Goal: Navigation & Orientation: Find specific page/section

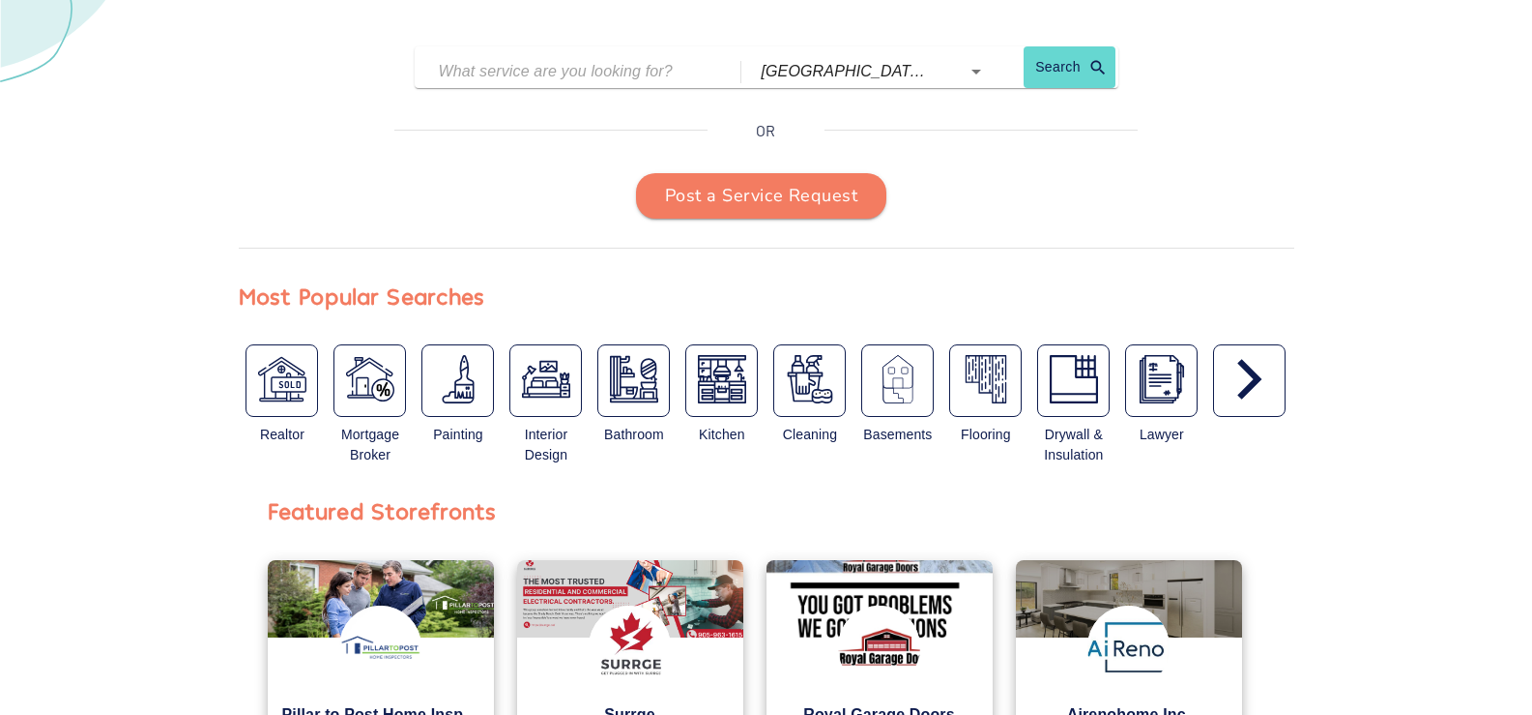
scroll to position [425, 0]
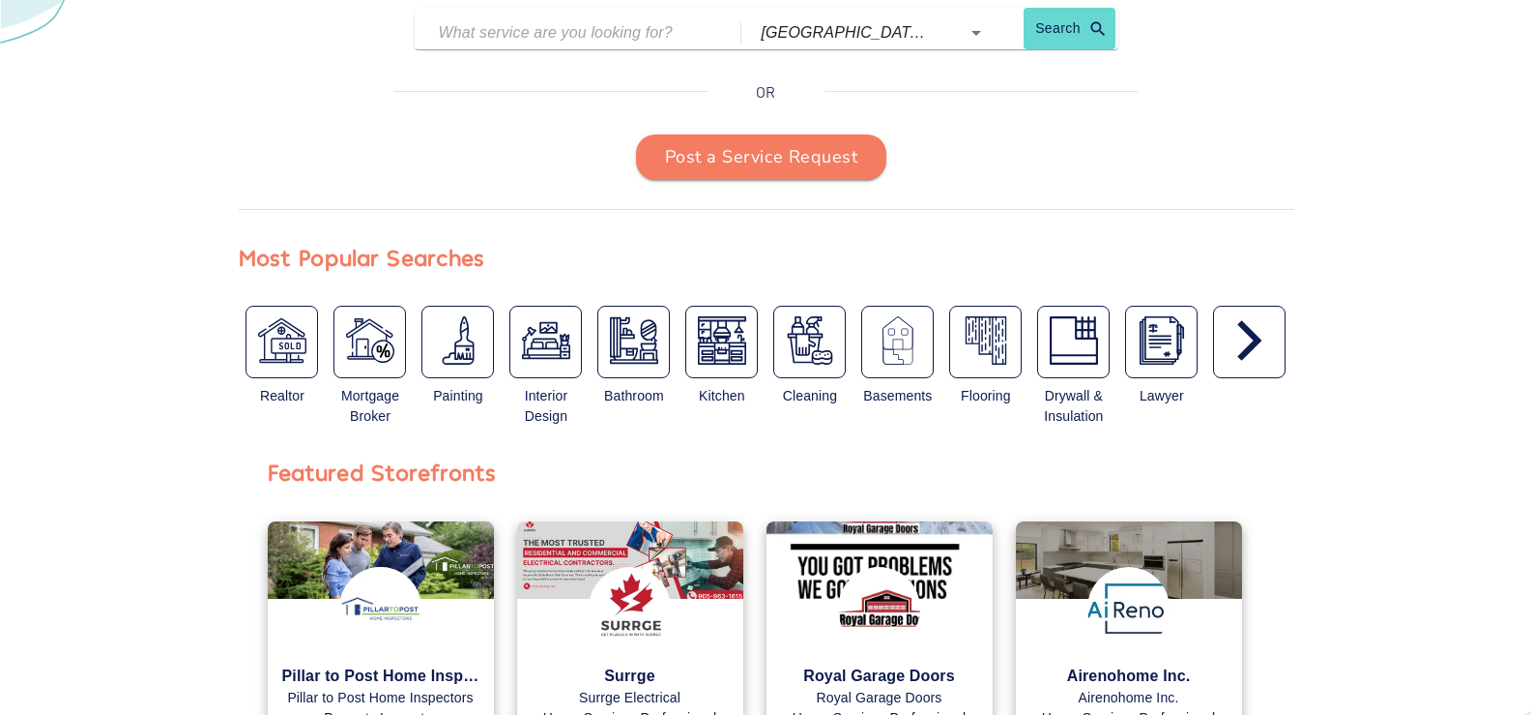
click at [1257, 364] on icon "button" at bounding box center [1250, 340] width 48 height 48
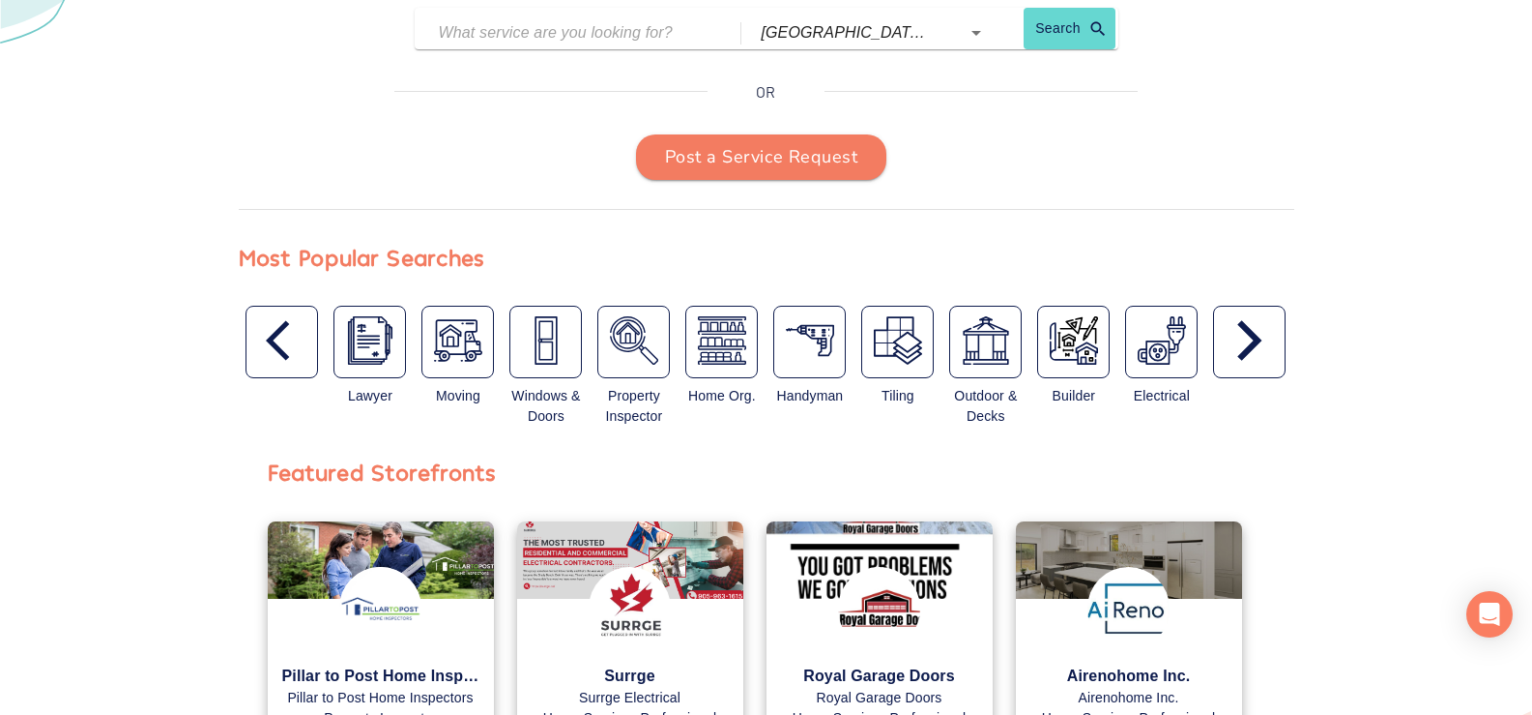
click at [1253, 355] on icon "button" at bounding box center [1250, 340] width 48 height 48
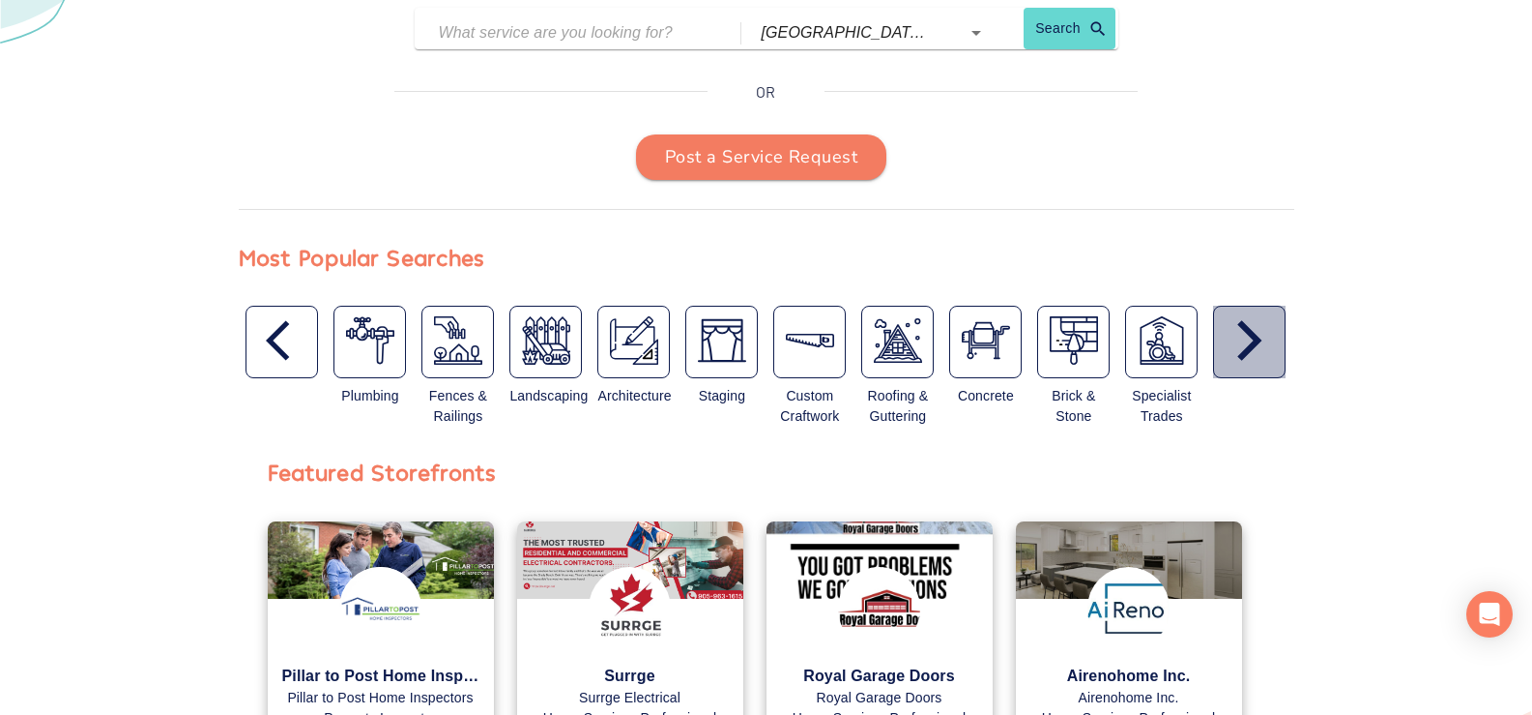
click at [1253, 355] on icon "button" at bounding box center [1250, 340] width 48 height 48
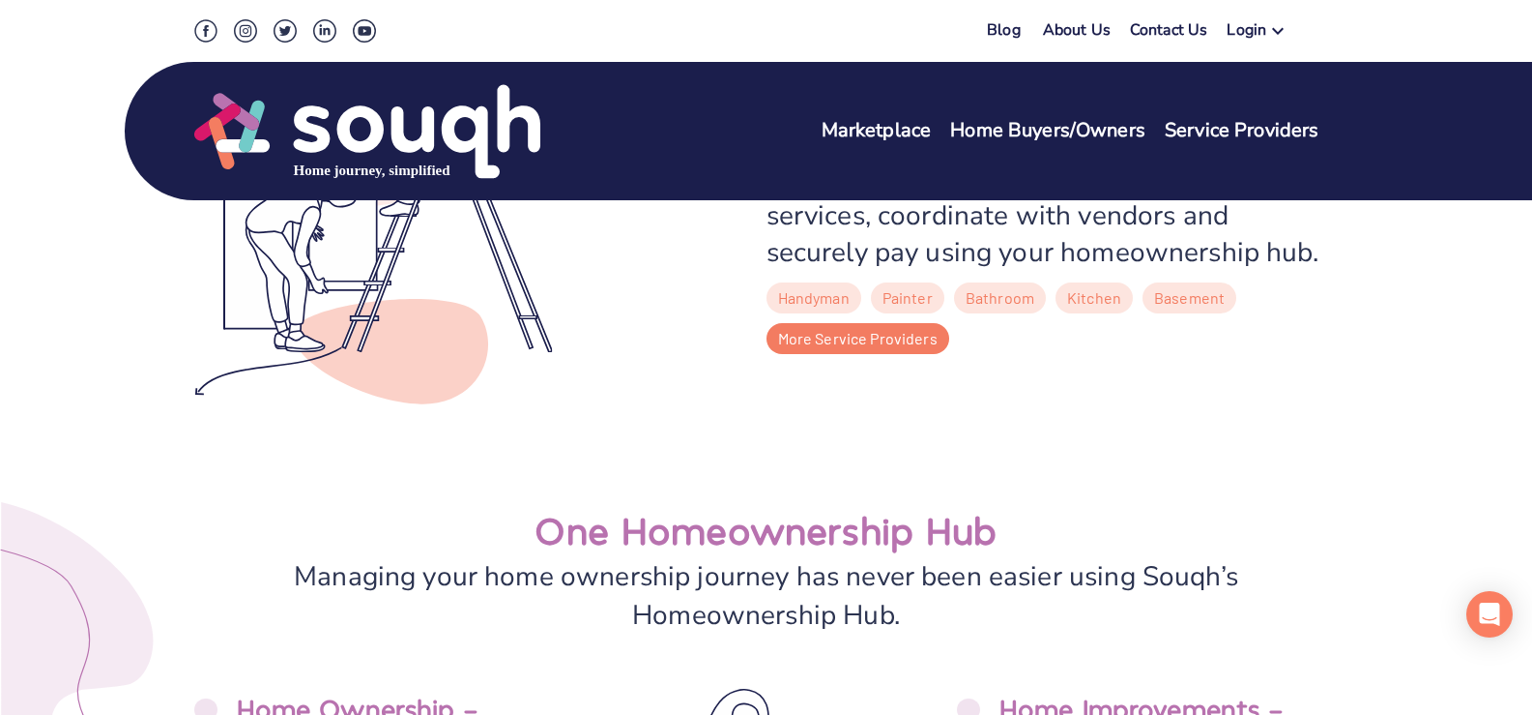
scroll to position [0, 0]
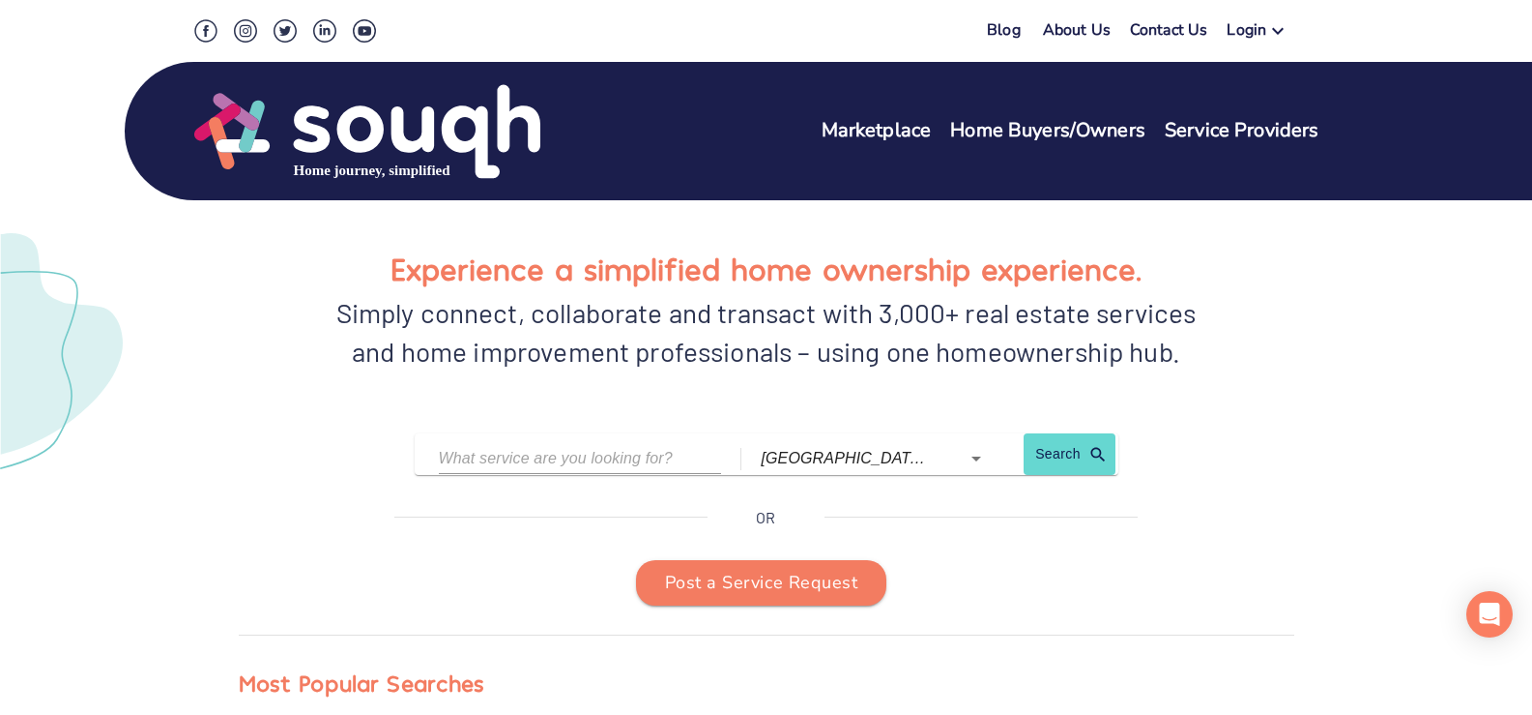
click at [682, 462] on input "text" at bounding box center [566, 458] width 254 height 30
click at [1007, 132] on link "Home Buyers/Owners" at bounding box center [1047, 131] width 195 height 28
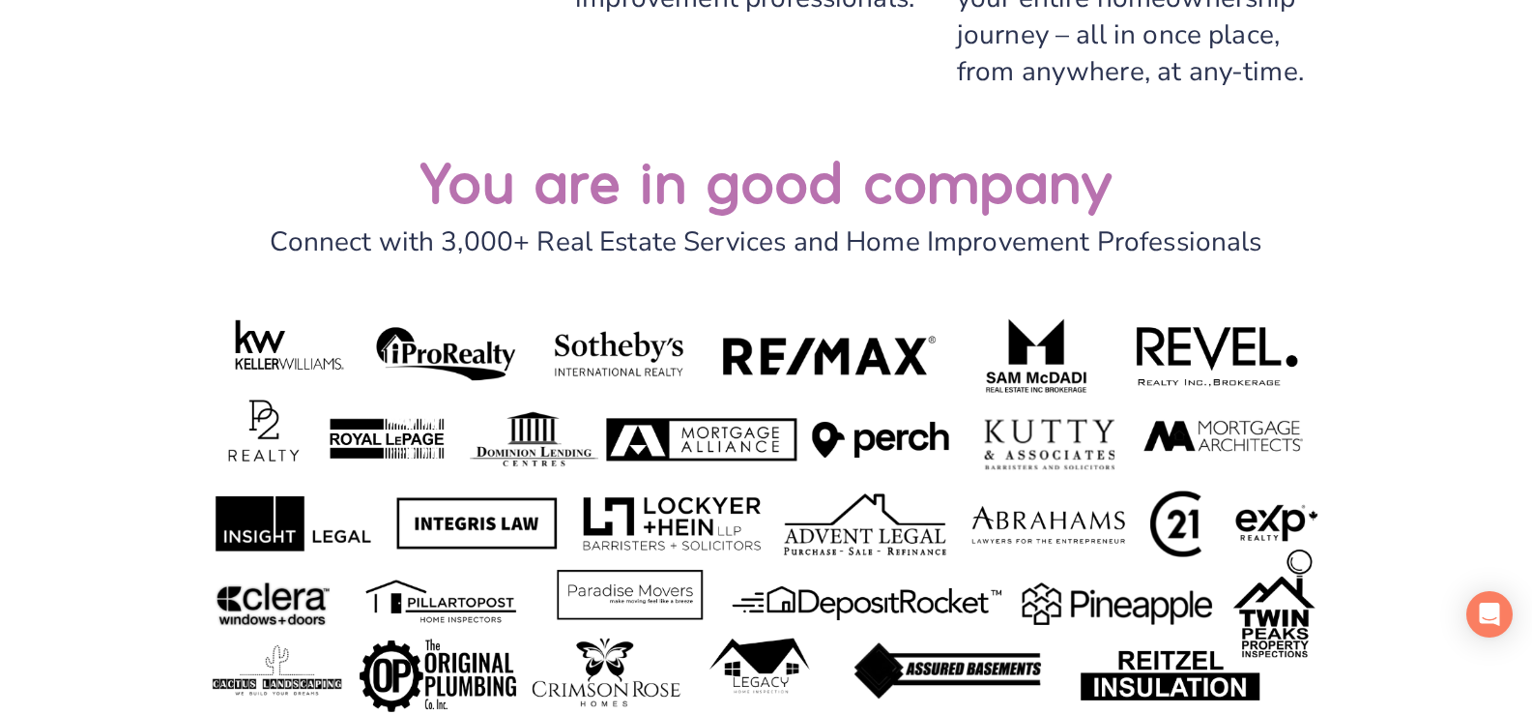
scroll to position [4989, 0]
